Goal: Information Seeking & Learning: Learn about a topic

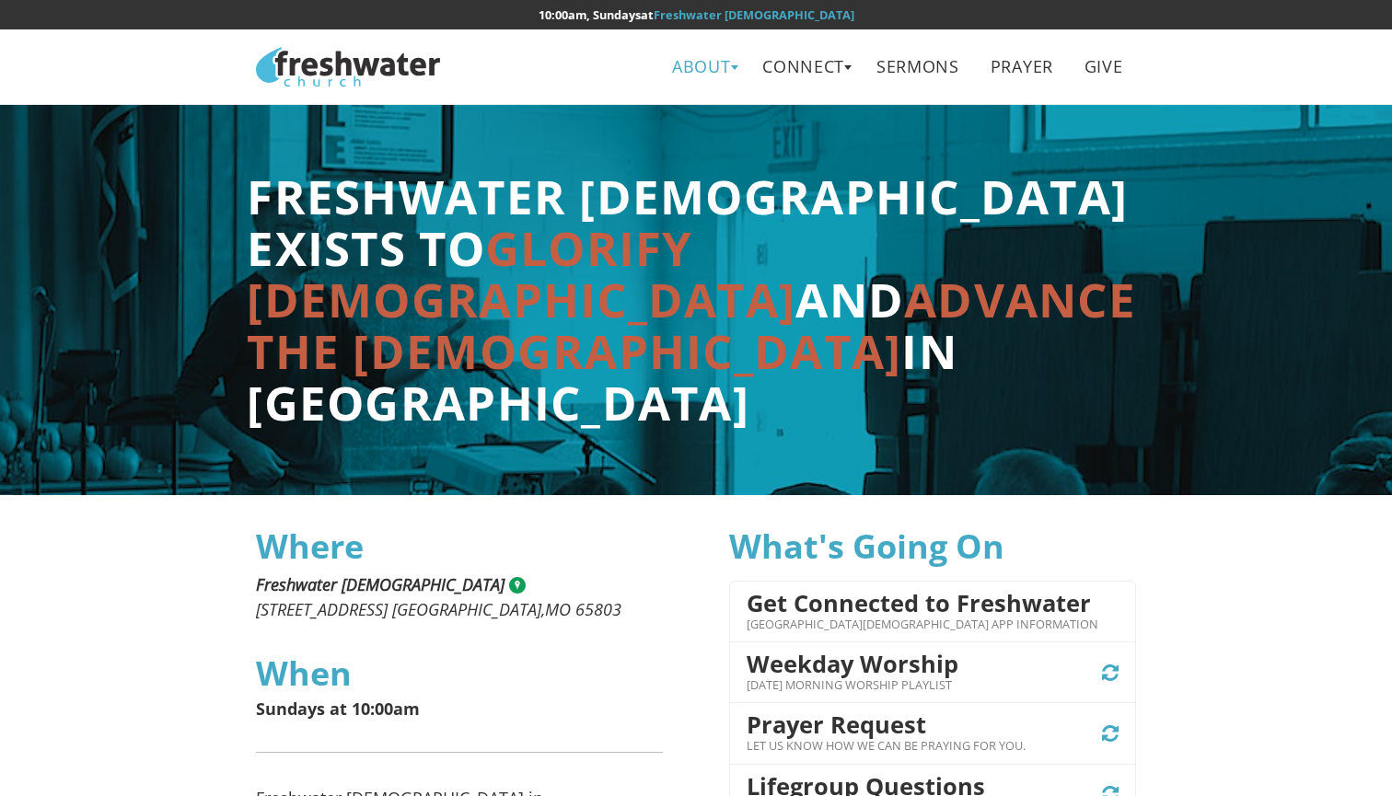
click at [728, 65] on link "About" at bounding box center [702, 66] width 86 height 41
click at [692, 142] on link "Leadership" at bounding box center [707, 147] width 145 height 38
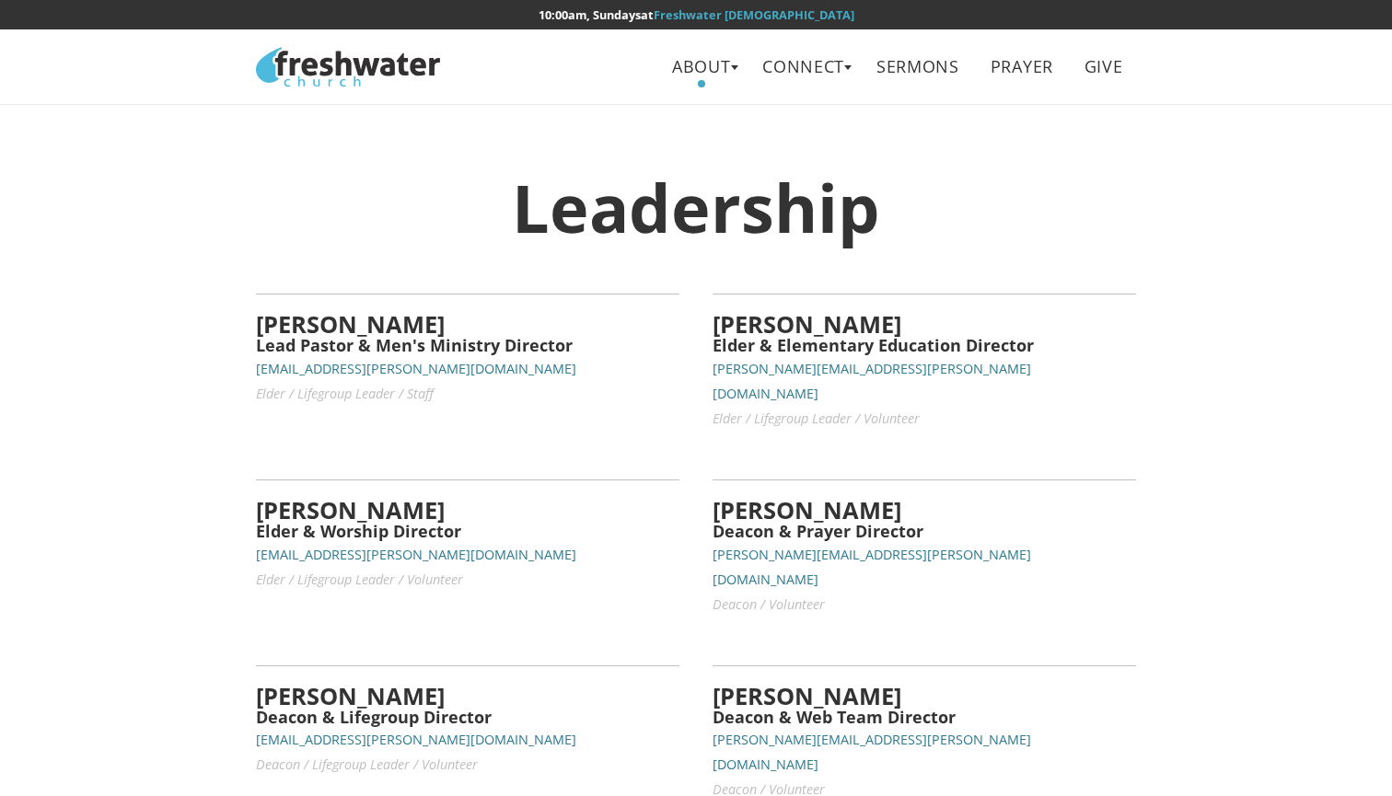
click at [338, 64] on img at bounding box center [348, 67] width 184 height 40
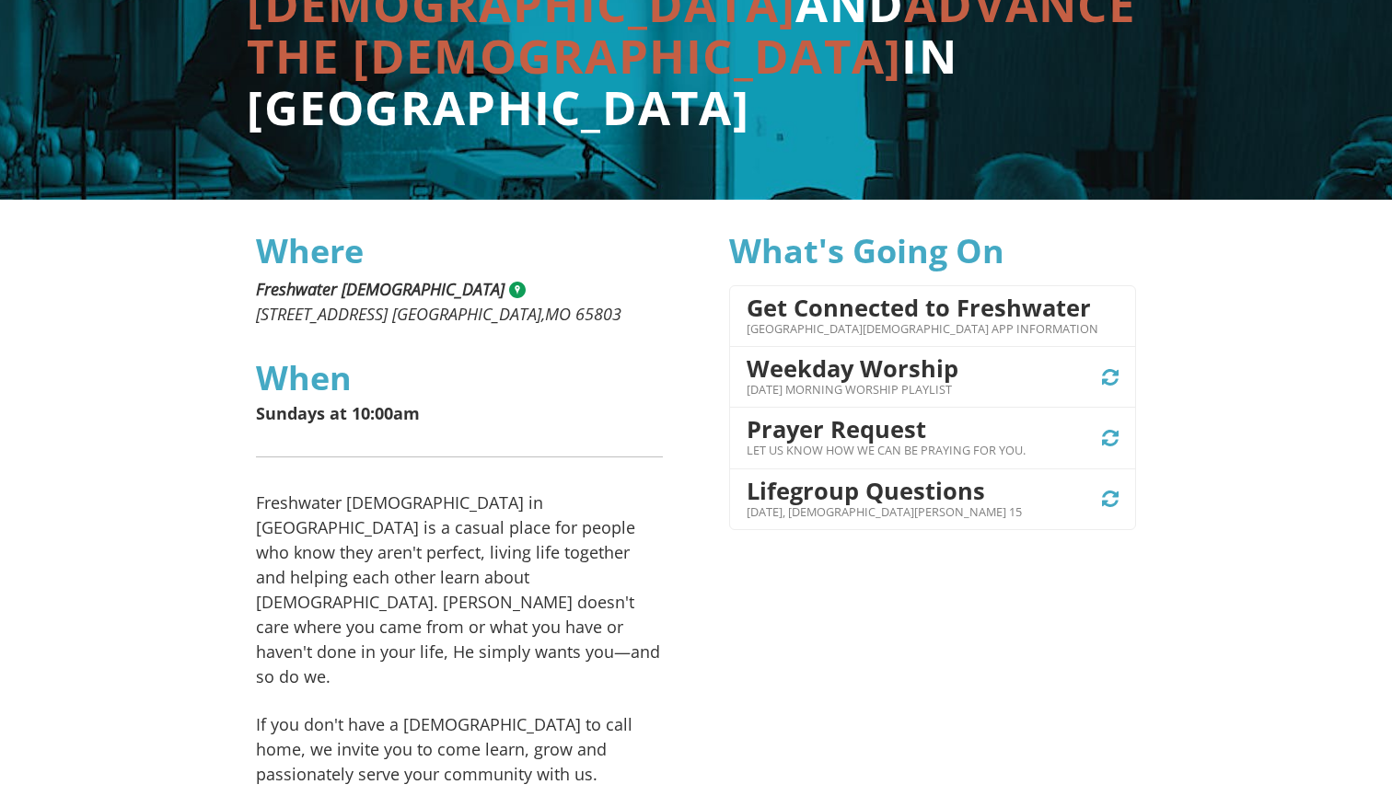
scroll to position [297, 0]
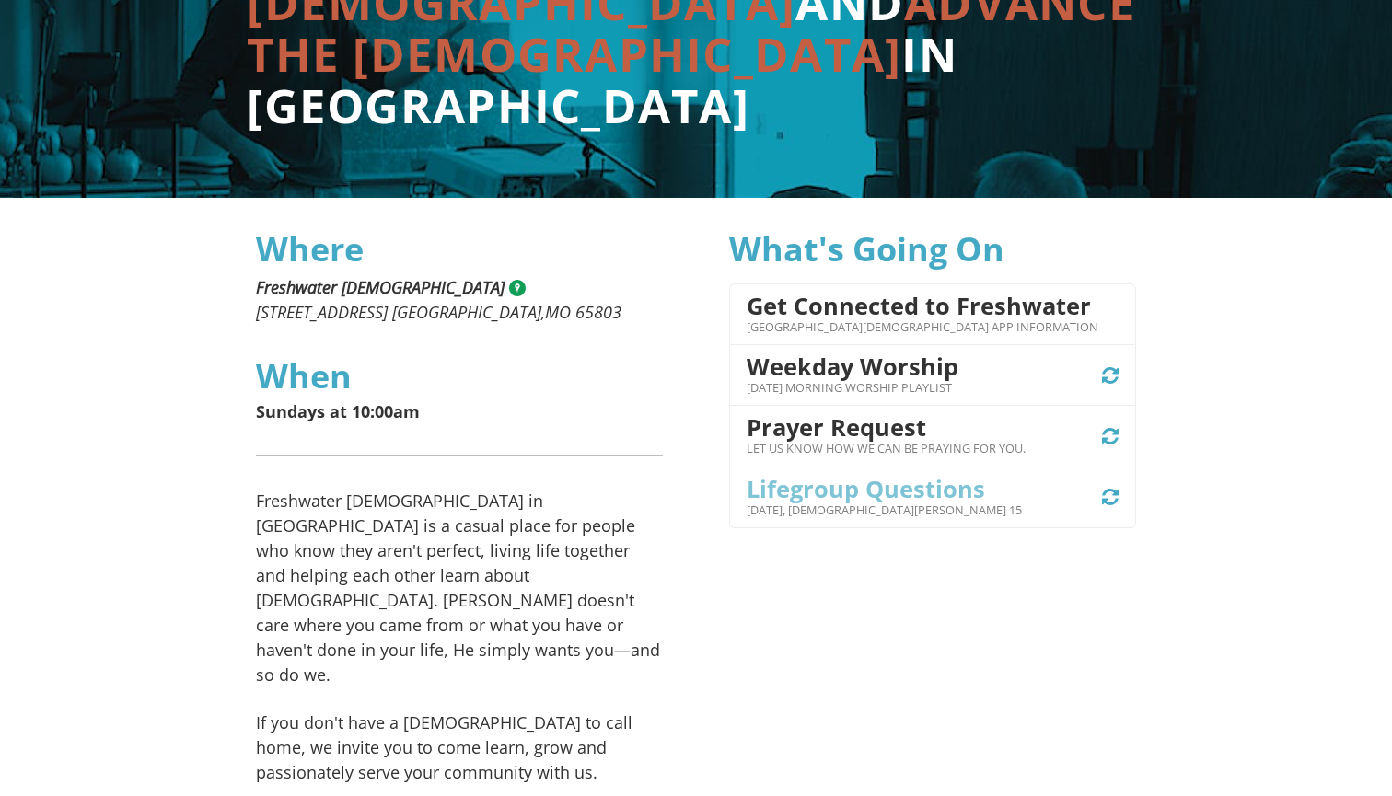
click at [797, 482] on h4 "Lifegroup Questions" at bounding box center [884, 489] width 275 height 26
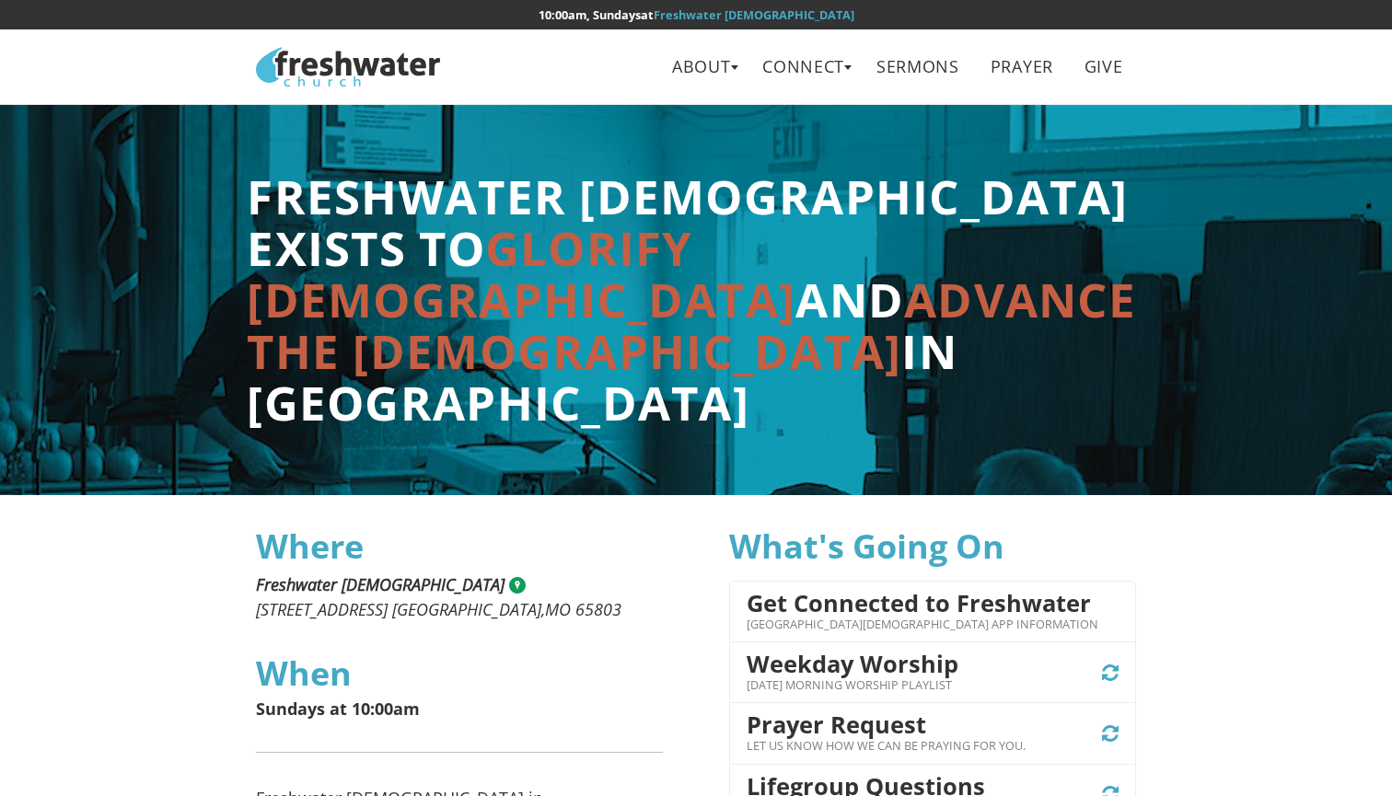
scroll to position [0, 0]
